Goal: Information Seeking & Learning: Learn about a topic

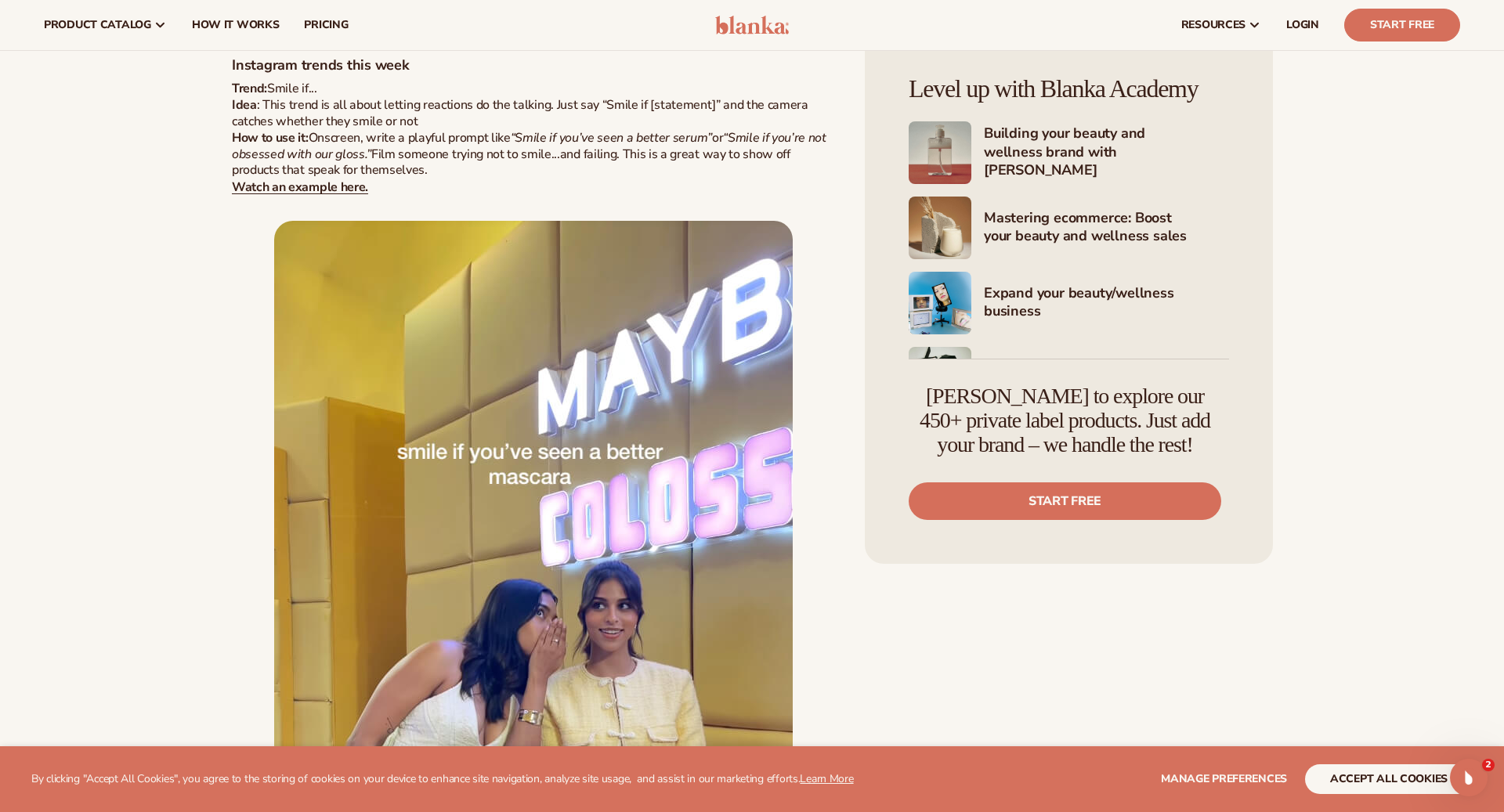
scroll to position [1094, 0]
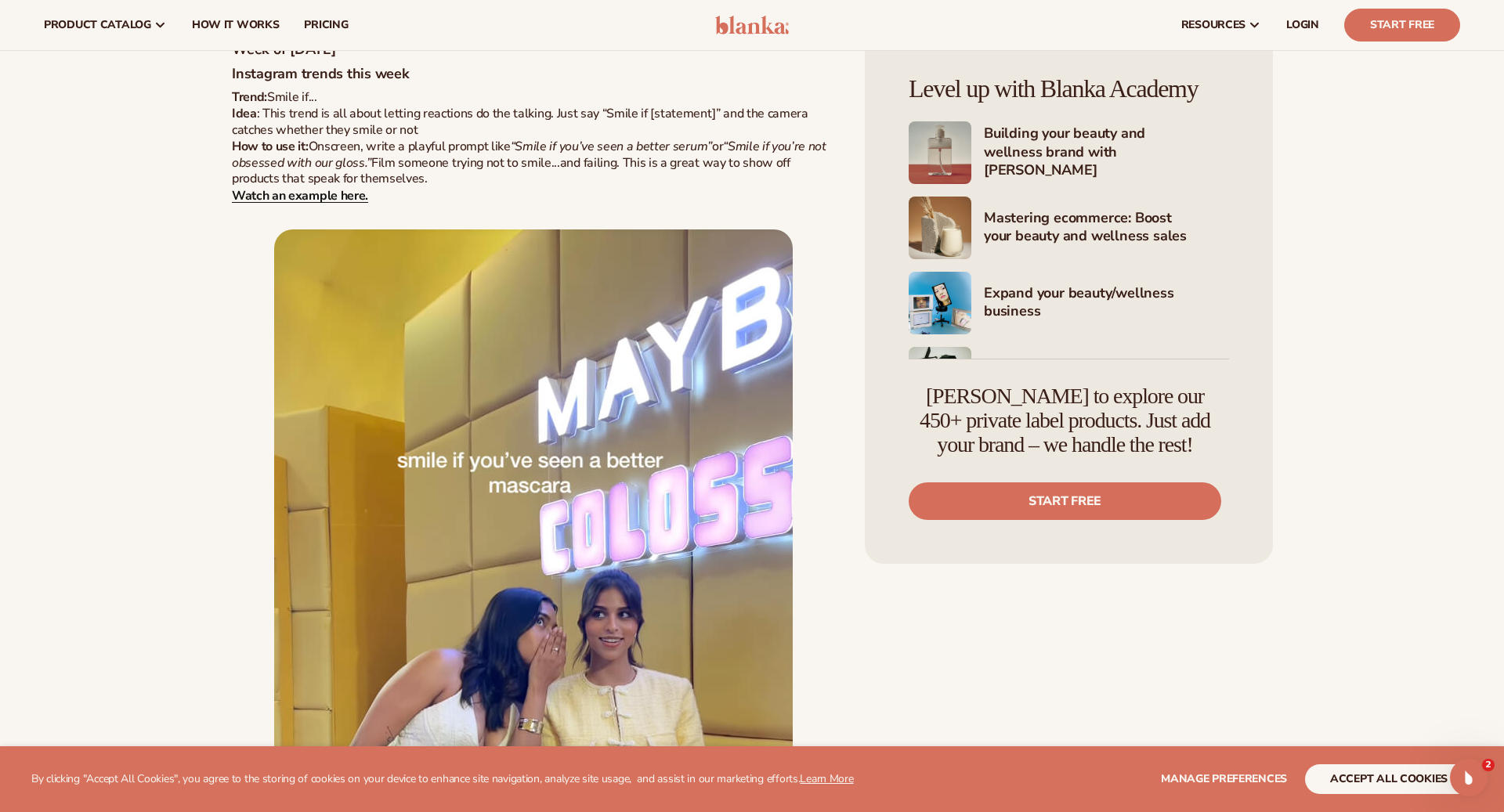
click at [341, 200] on strong "Watch an example here." at bounding box center [299, 195] width 136 height 17
click at [332, 189] on strong "Watch an example here." at bounding box center [299, 195] width 136 height 17
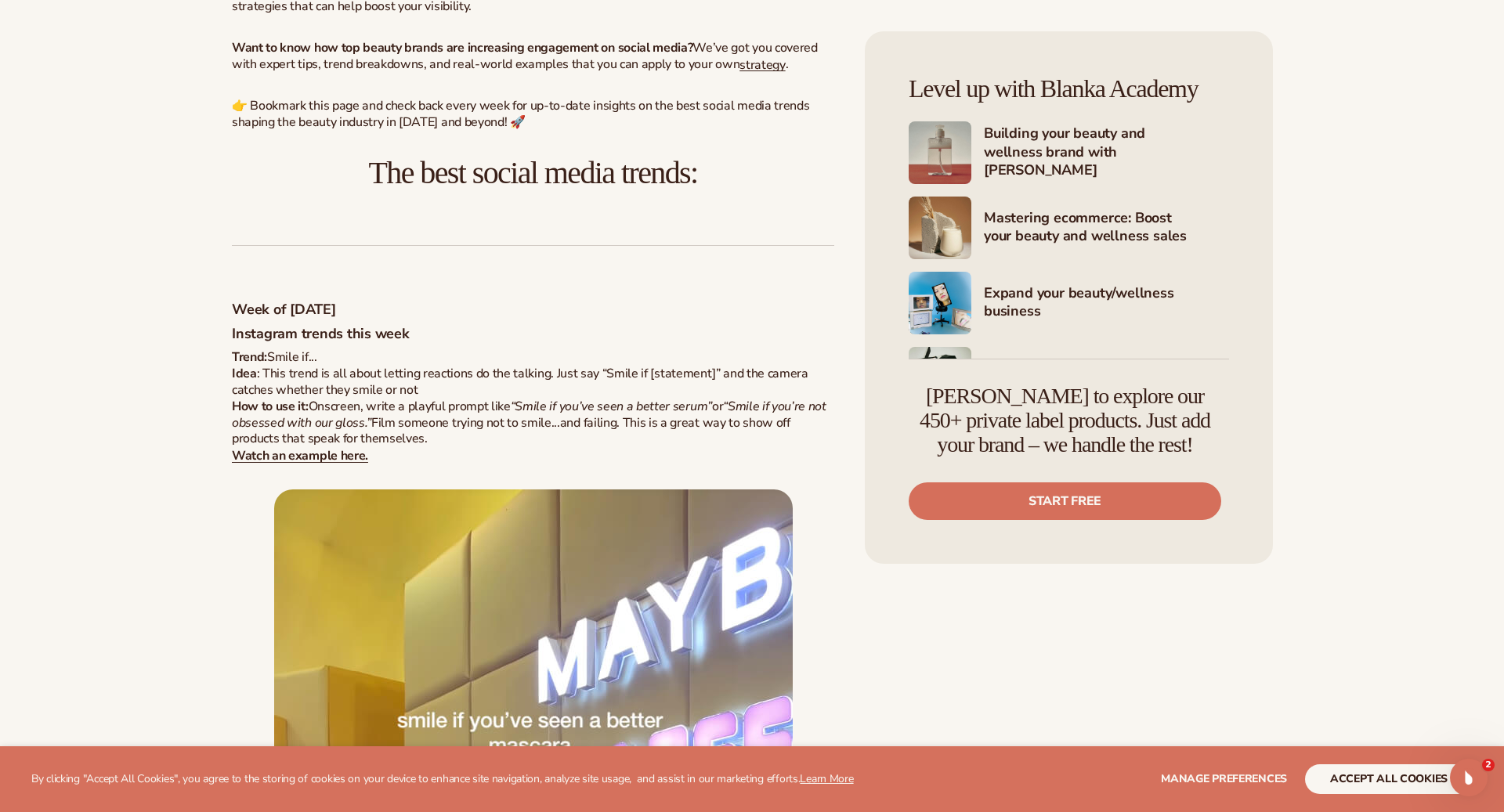
scroll to position [837, 0]
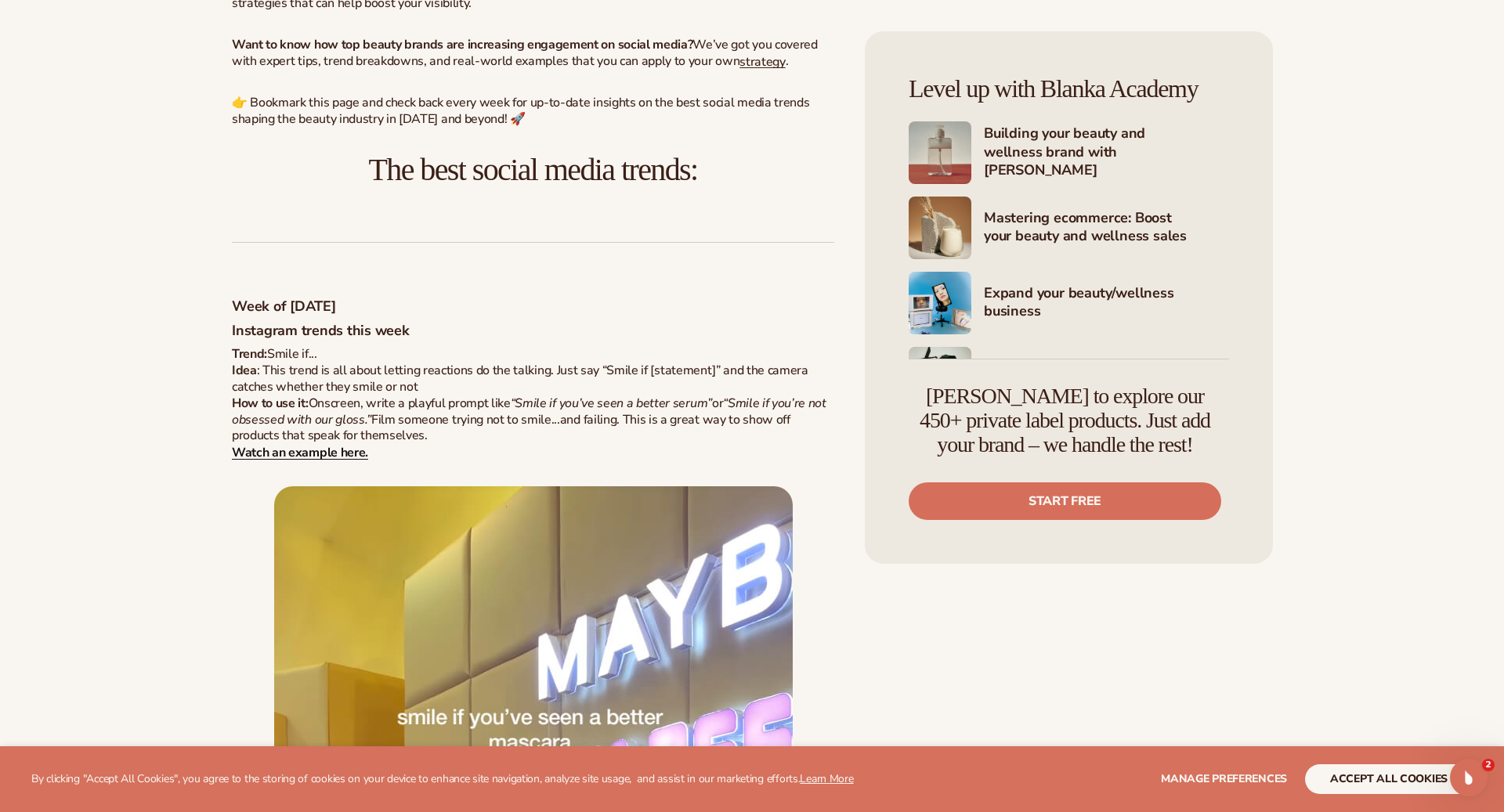
click at [344, 455] on strong "Watch an example here." at bounding box center [299, 452] width 136 height 17
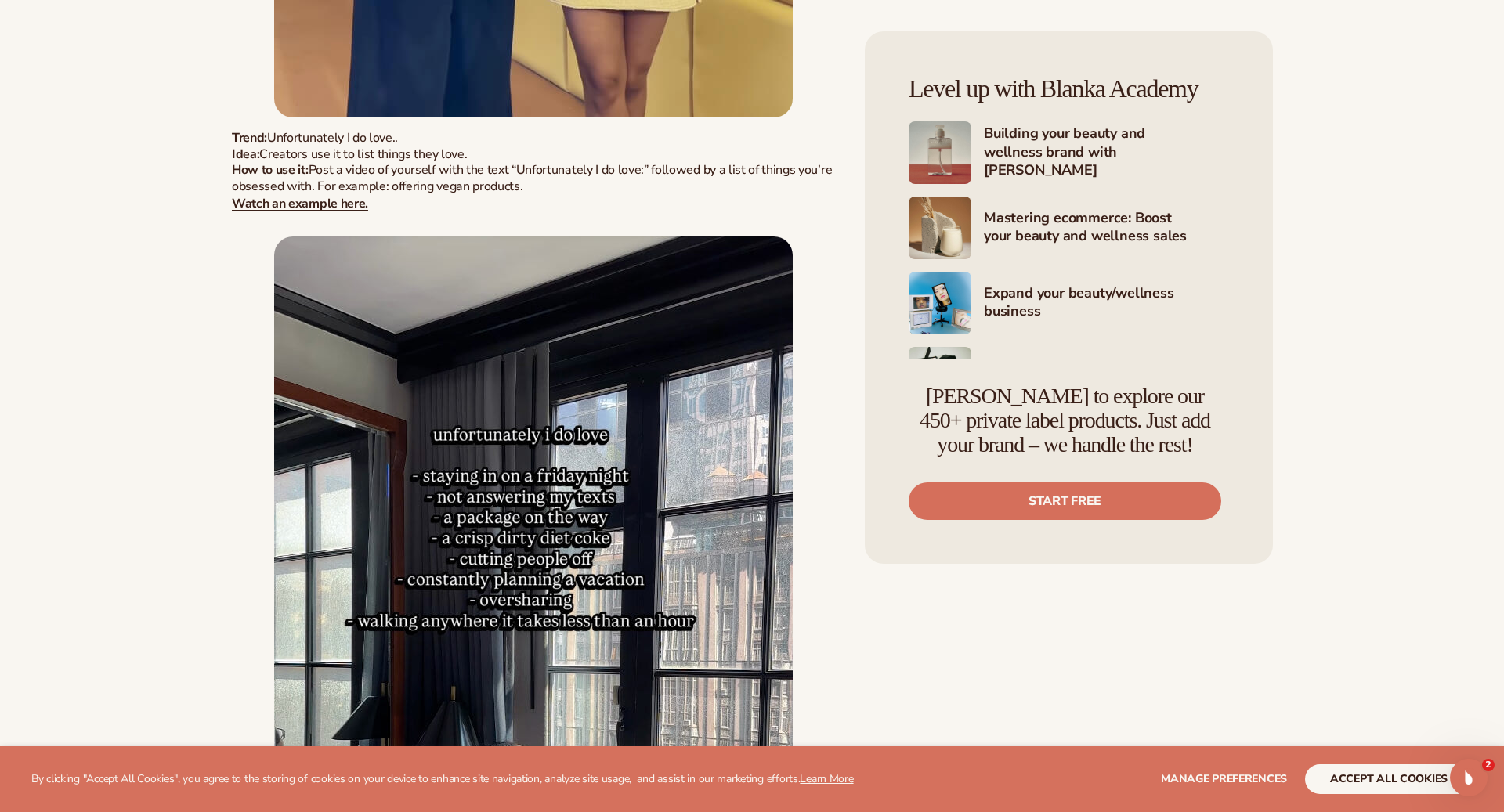
scroll to position [2088, 0]
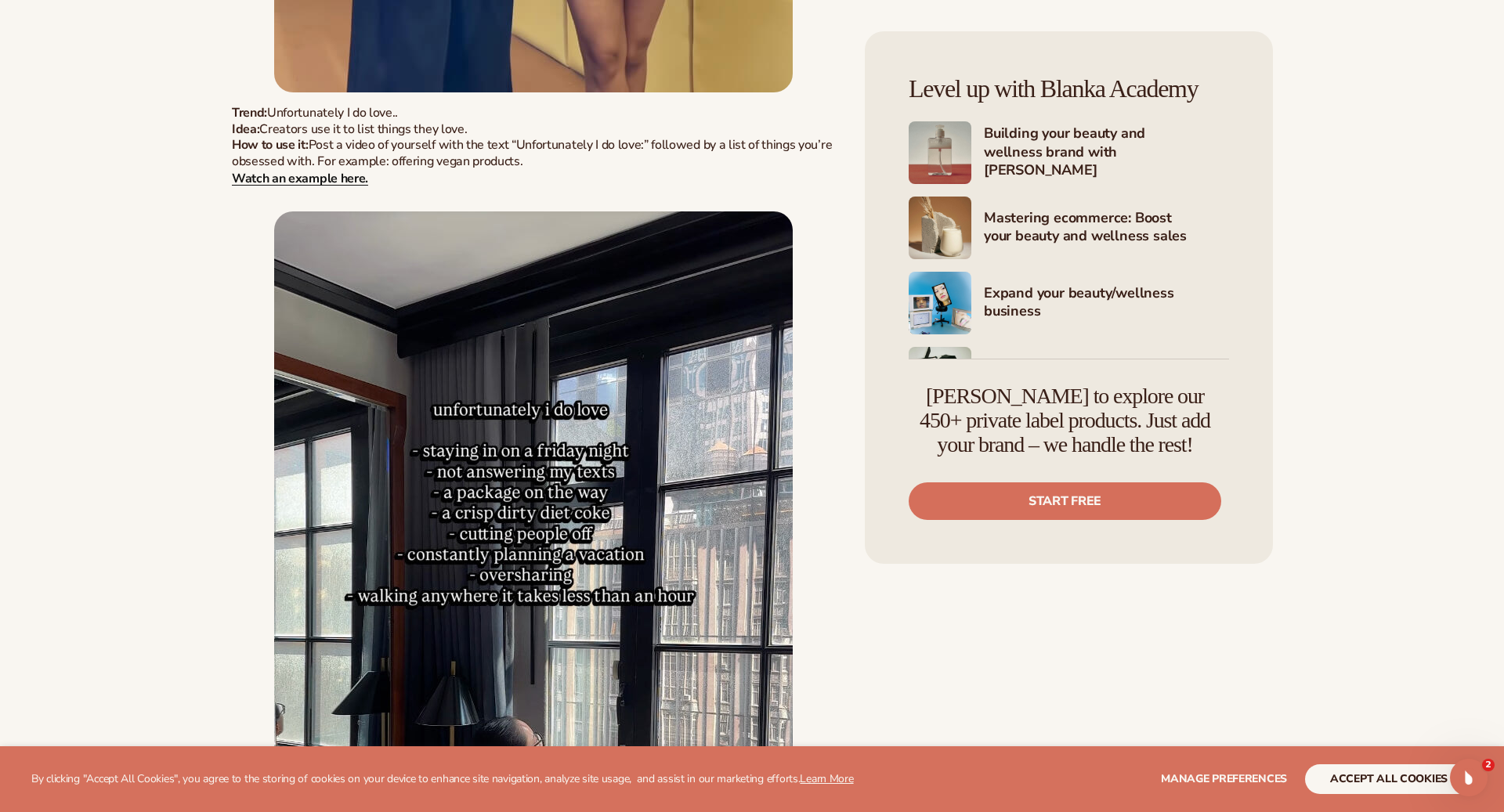
click at [348, 183] on strong "Watch an example here." at bounding box center [299, 178] width 136 height 17
click at [546, 441] on img at bounding box center [533, 640] width 518 height 856
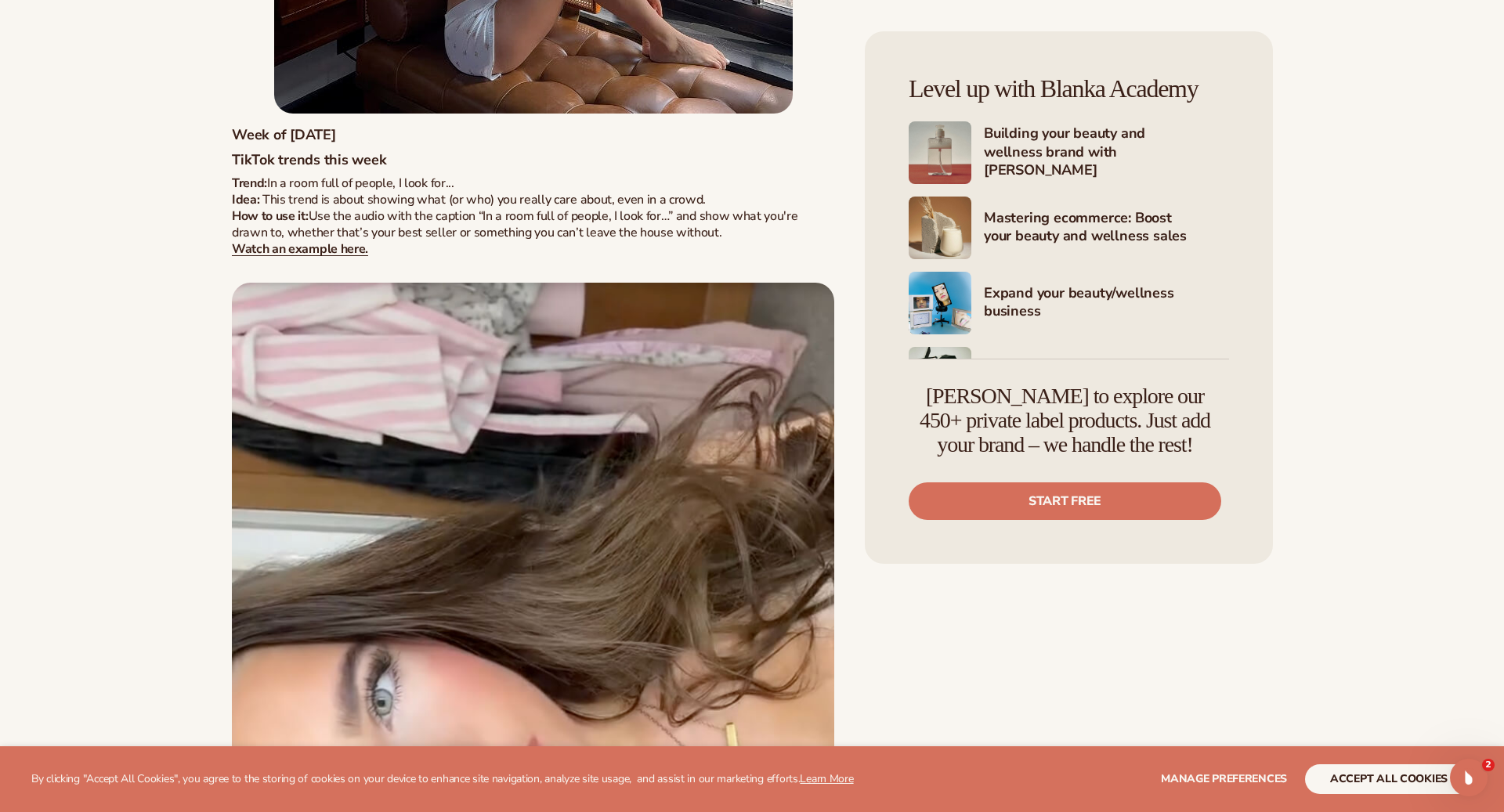
scroll to position [3046, 0]
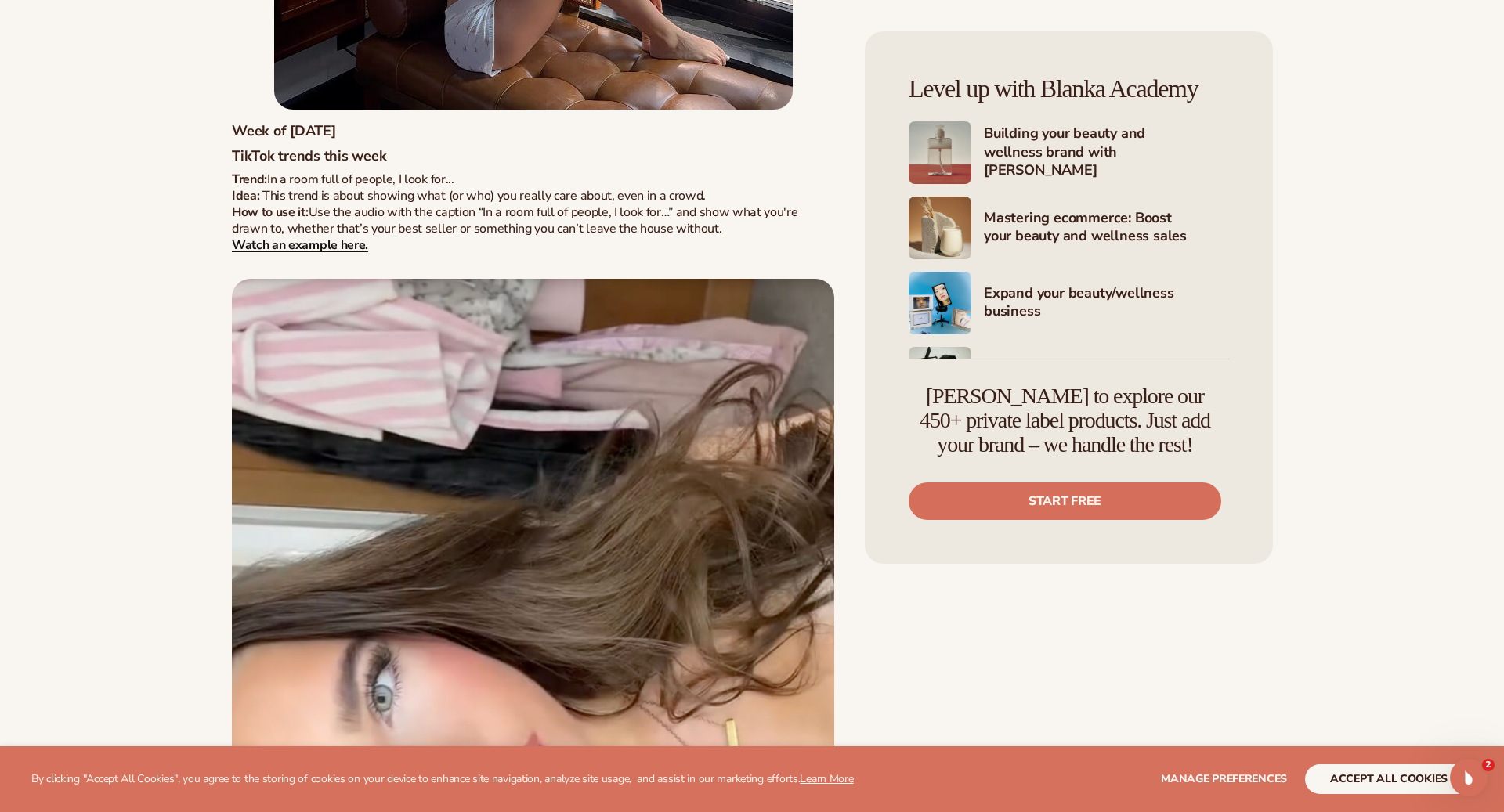
click at [335, 247] on strong "Watch an example here." at bounding box center [299, 245] width 136 height 17
click at [508, 464] on img at bounding box center [532, 765] width 602 height 974
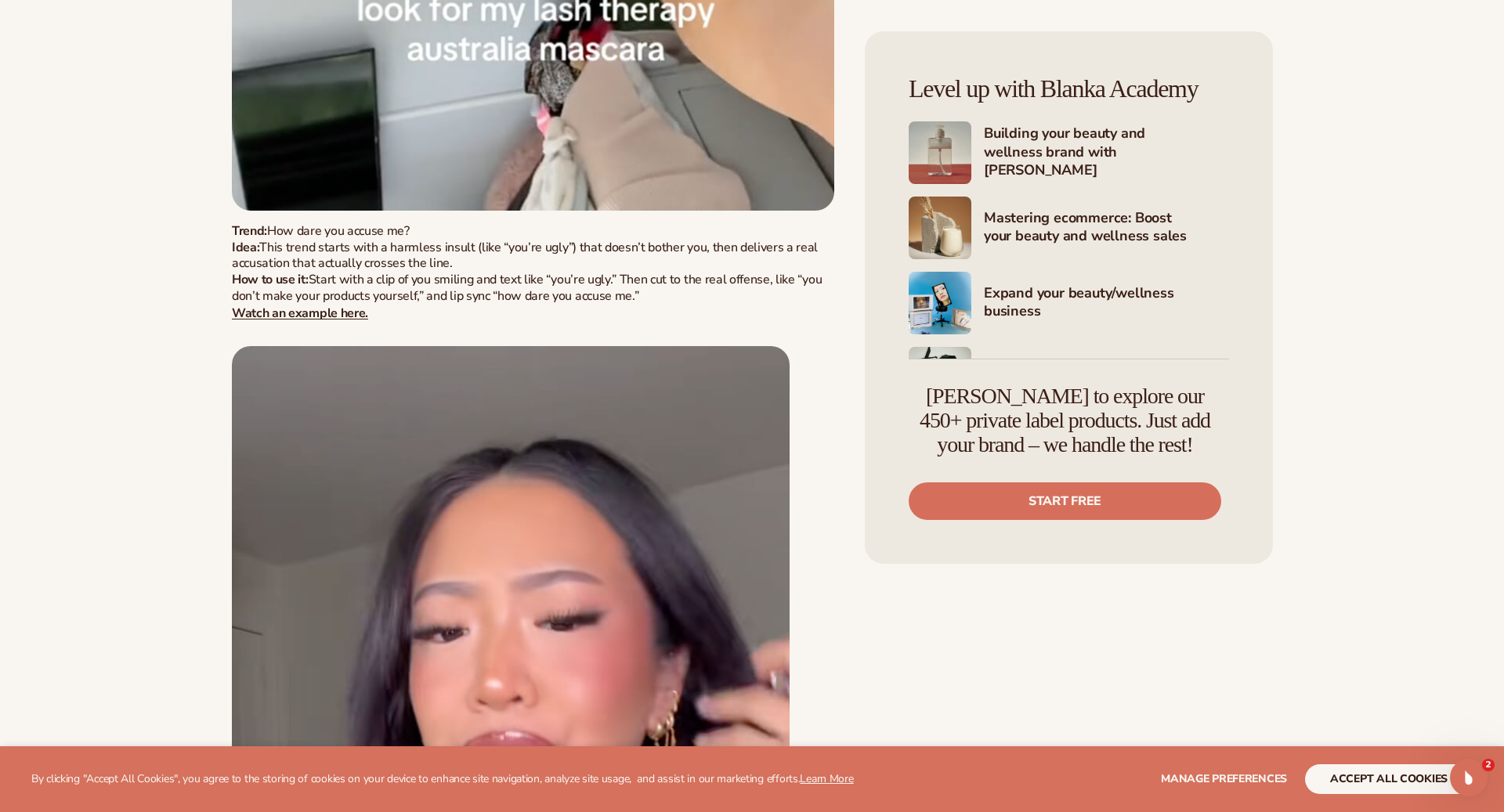
scroll to position [4089, 0]
click at [325, 320] on p "Trend: How dare you accuse me? Idea: This trend starts with a harmless insult (…" at bounding box center [532, 271] width 602 height 98
click at [325, 310] on strong "Watch an example here." at bounding box center [299, 311] width 136 height 17
click at [402, 503] on img at bounding box center [510, 788] width 558 height 886
